Goal: Obtain resource: Obtain resource

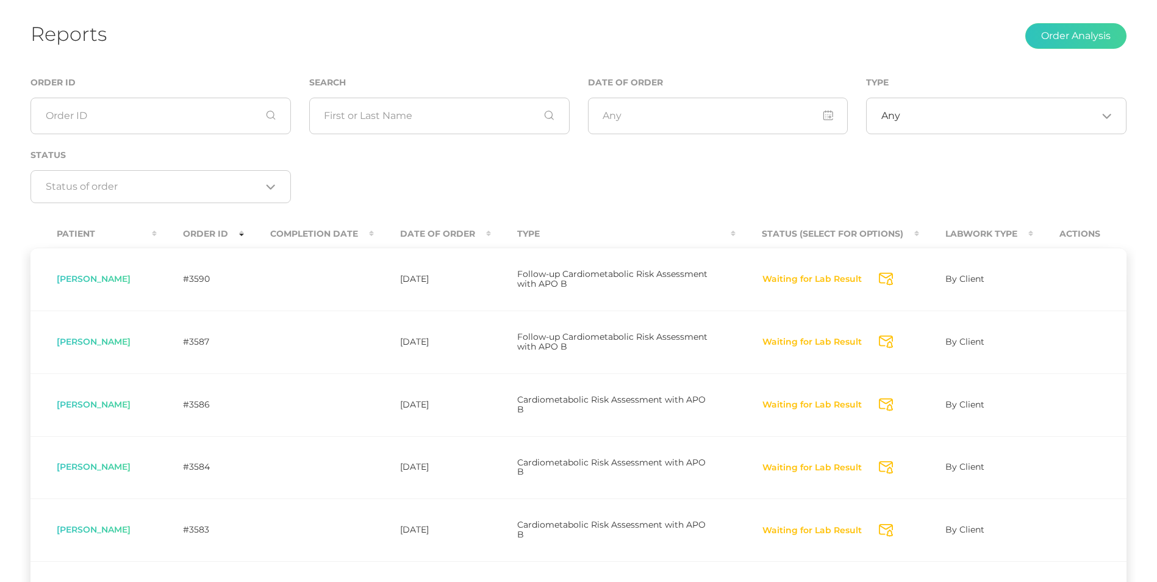
scroll to position [55, 0]
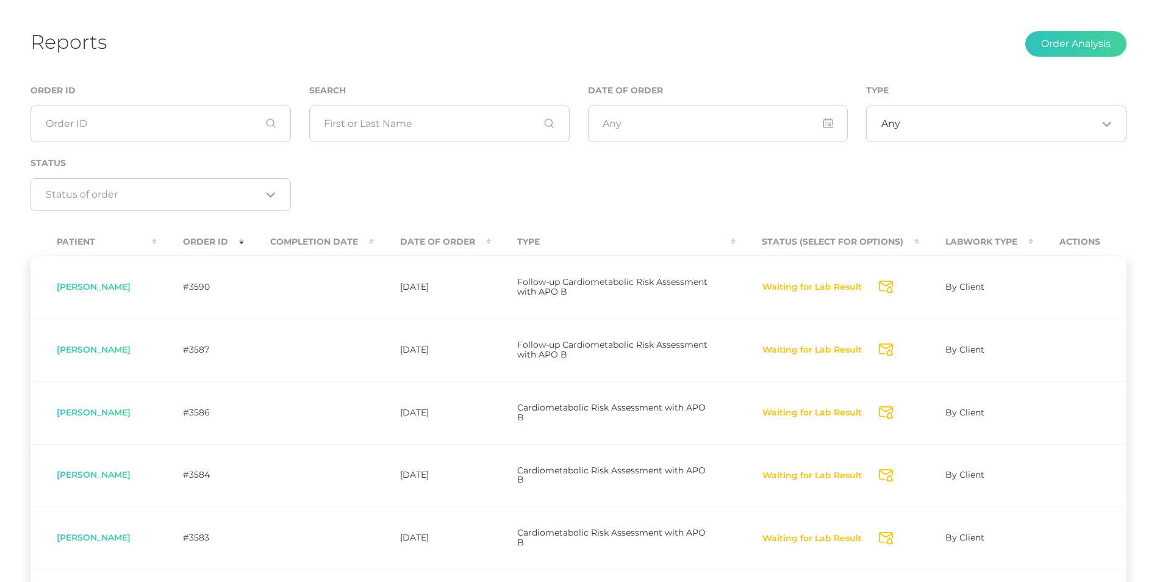
click at [354, 250] on th "Completion Date" at bounding box center [309, 241] width 130 height 27
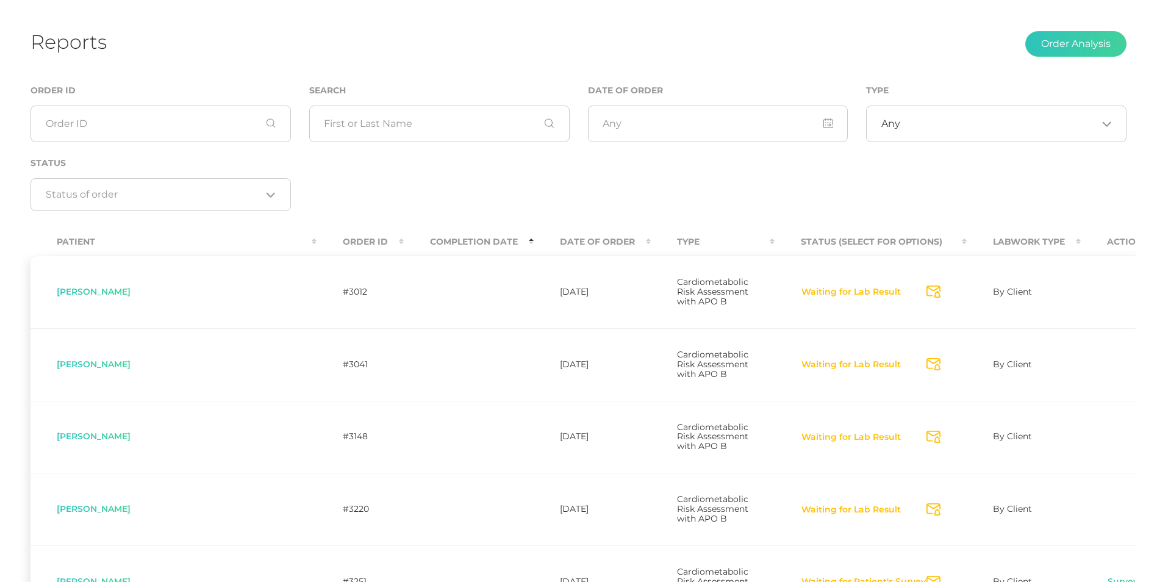
click at [404, 250] on th "Completion Date" at bounding box center [469, 241] width 130 height 27
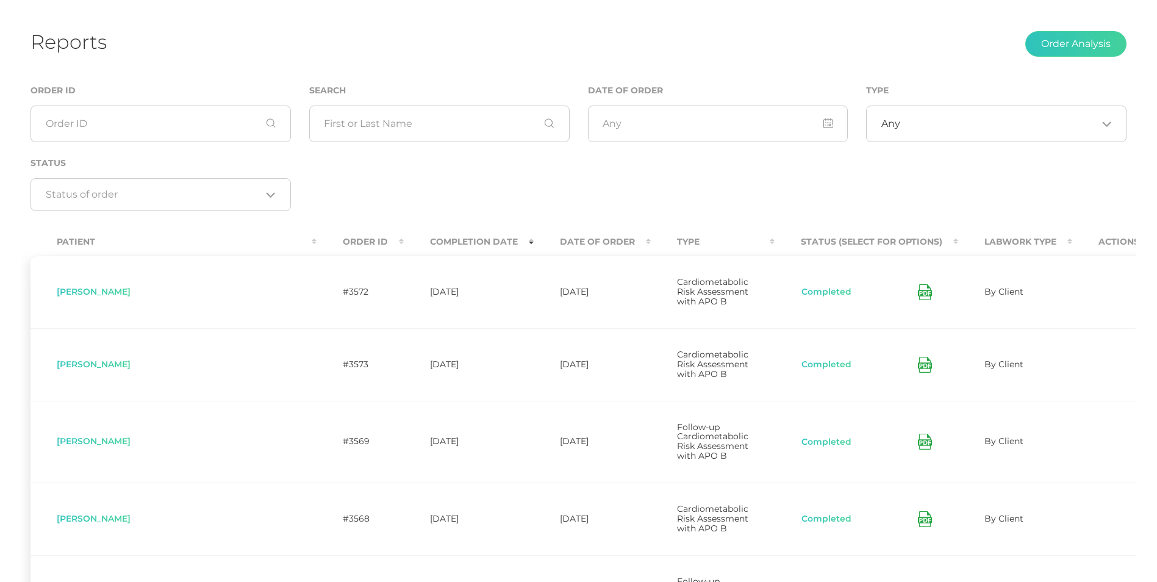
click at [534, 245] on th "Date Of Order" at bounding box center [592, 241] width 117 height 27
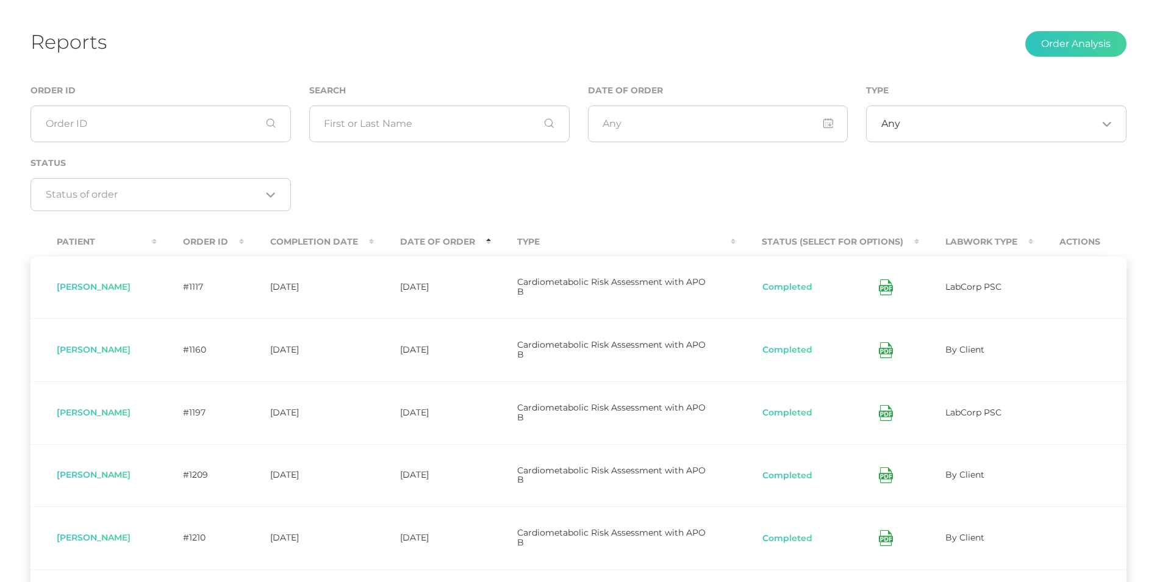
click at [470, 245] on th "Date Of Order" at bounding box center [432, 241] width 117 height 27
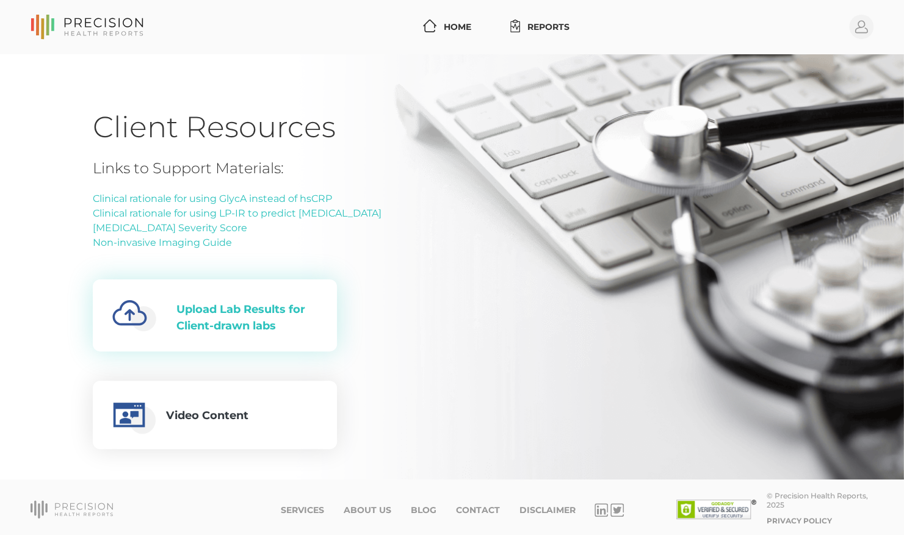
click at [284, 304] on div "Upload Lab Results for Client-drawn labs" at bounding box center [246, 317] width 141 height 33
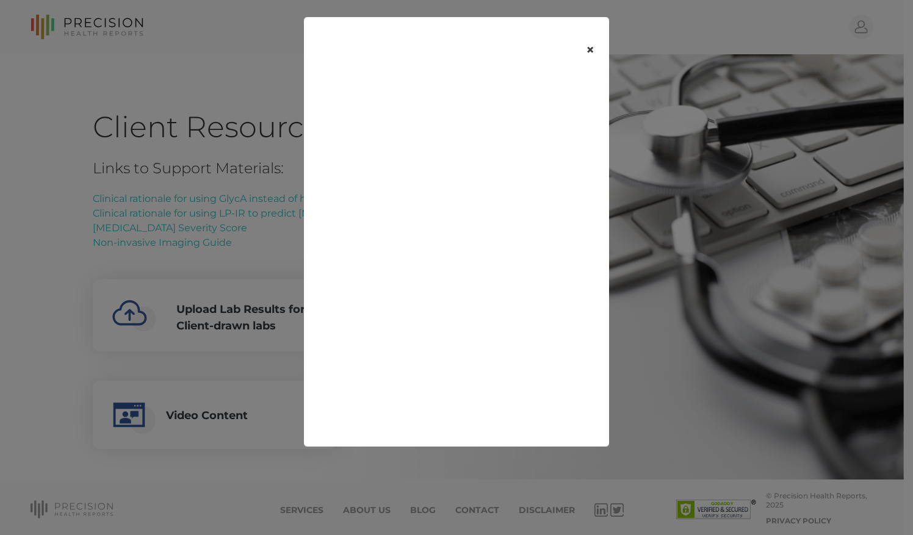
click at [596, 52] on button "×" at bounding box center [590, 49] width 38 height 51
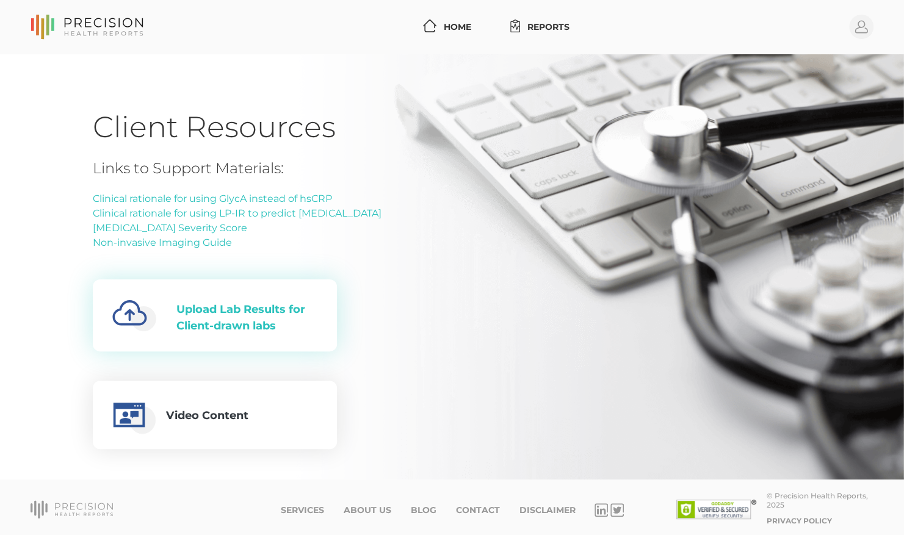
click at [261, 323] on div "Upload Lab Results for Client-drawn labs" at bounding box center [246, 317] width 141 height 33
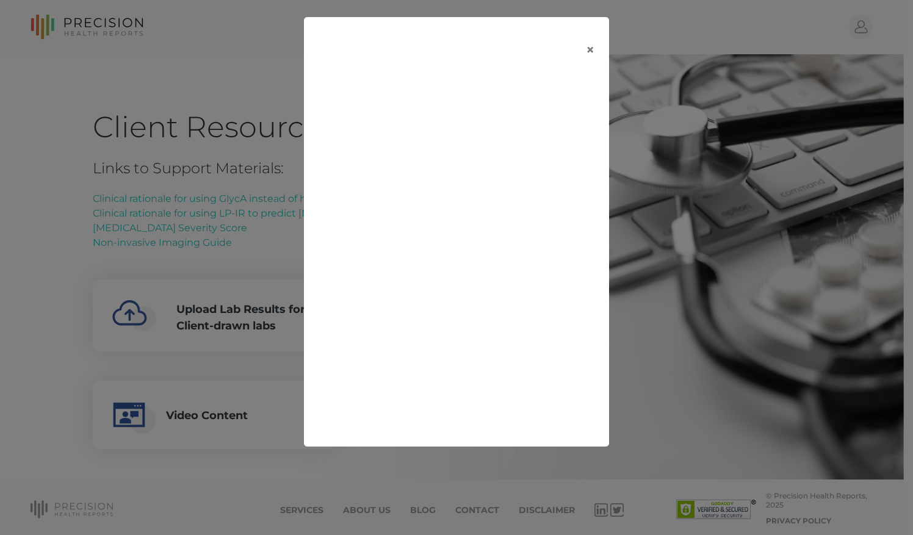
click at [746, 205] on div "×" at bounding box center [456, 267] width 913 height 535
